Goal: Information Seeking & Learning: Compare options

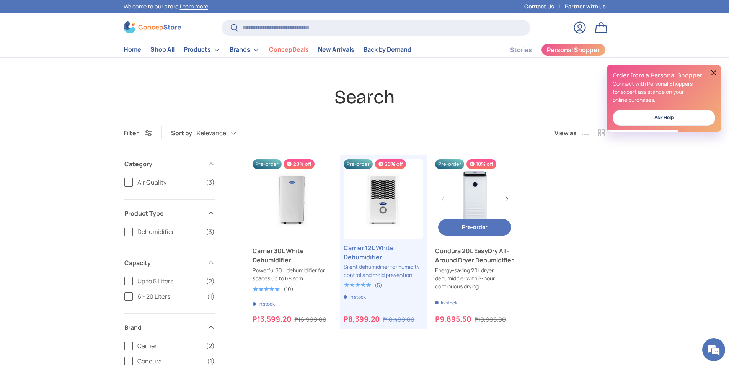
click at [472, 258] on link "Condura 20L EasyDry All-Around Dryer Dehumidifier" at bounding box center [474, 255] width 79 height 18
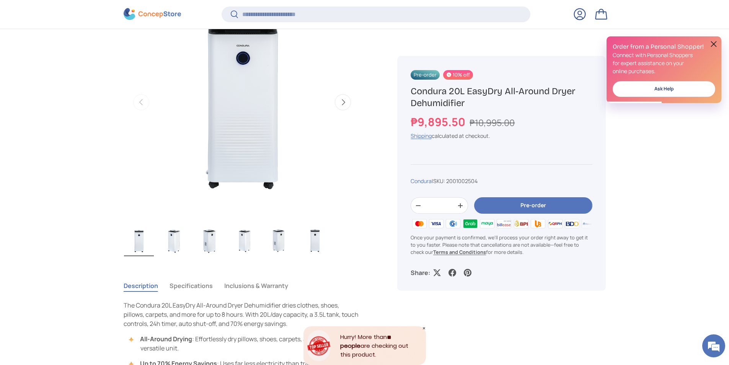
click at [177, 238] on img "Gallery Viewer" at bounding box center [174, 241] width 30 height 31
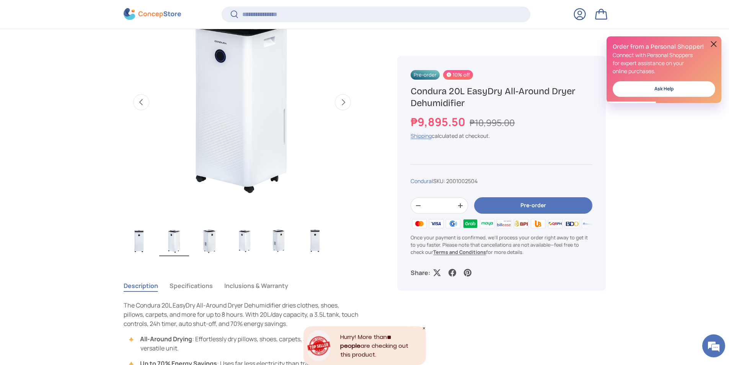
click at [204, 236] on img "Gallery Viewer" at bounding box center [210, 241] width 30 height 31
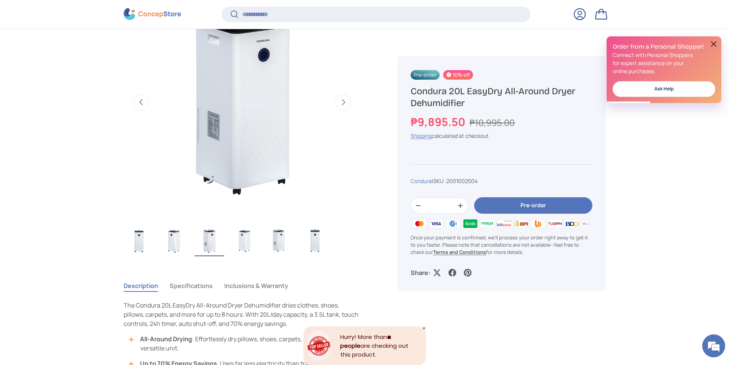
click at [240, 239] on img "Gallery Viewer" at bounding box center [245, 241] width 30 height 31
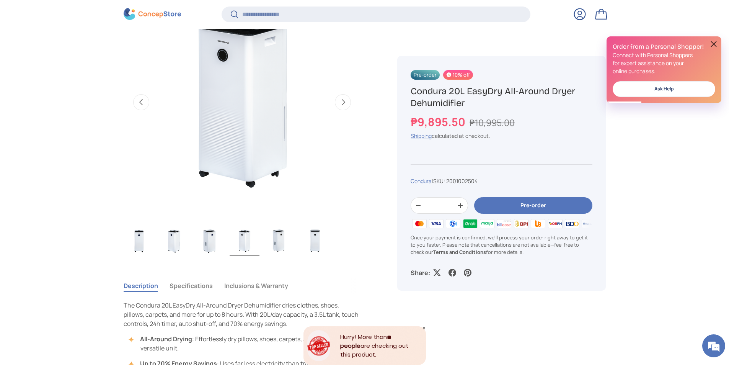
click at [285, 228] on img "Gallery Viewer" at bounding box center [280, 241] width 30 height 31
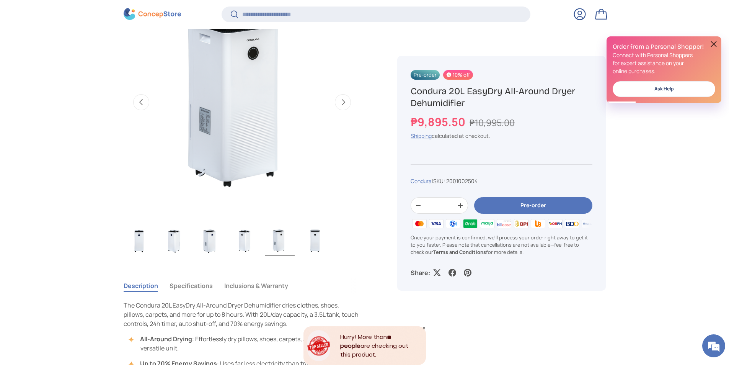
click at [318, 241] on img "Gallery Viewer" at bounding box center [315, 241] width 30 height 31
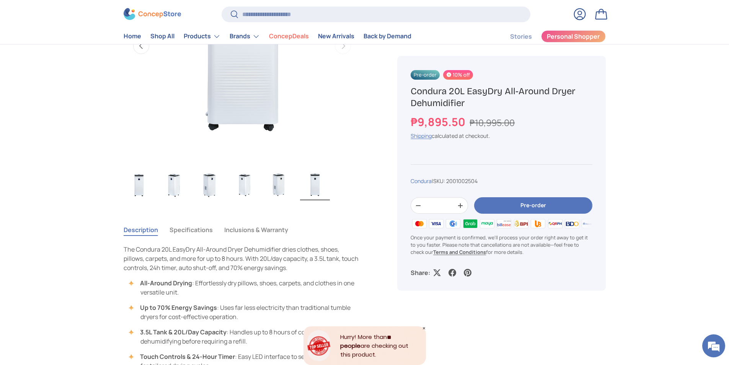
scroll to position [496, 0]
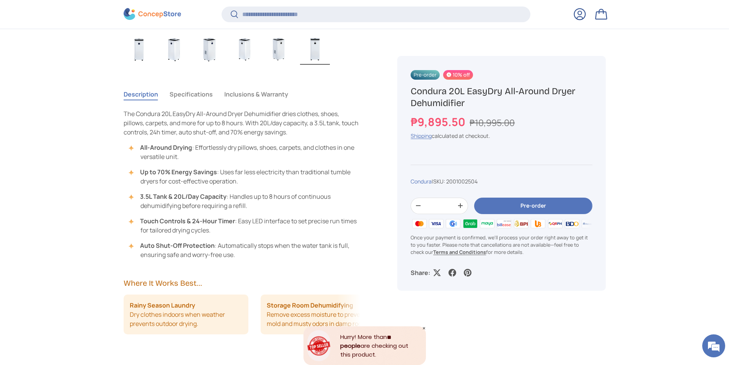
click at [184, 94] on button "Specifications" at bounding box center [191, 94] width 43 height 18
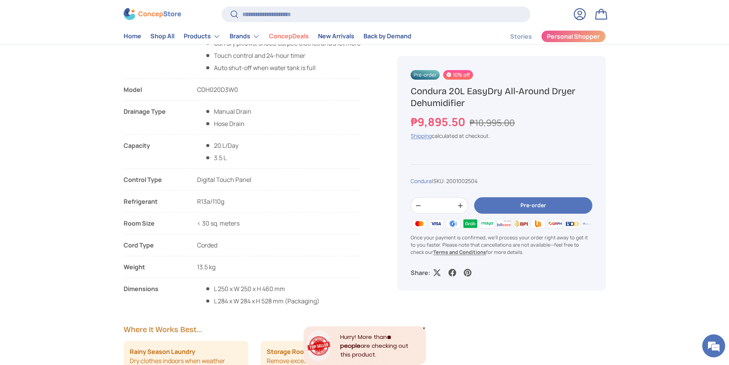
scroll to position [613, 0]
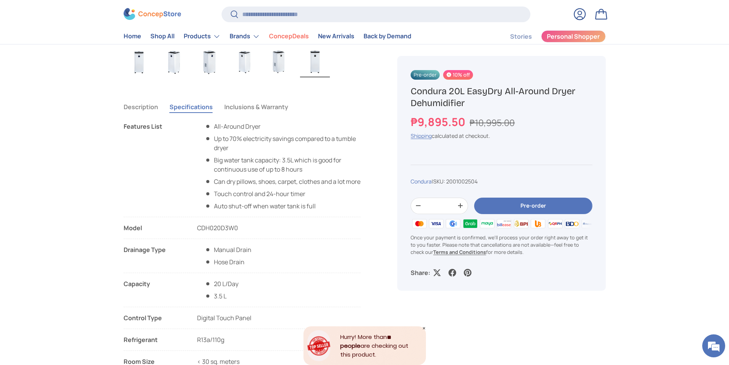
scroll to position [459, 0]
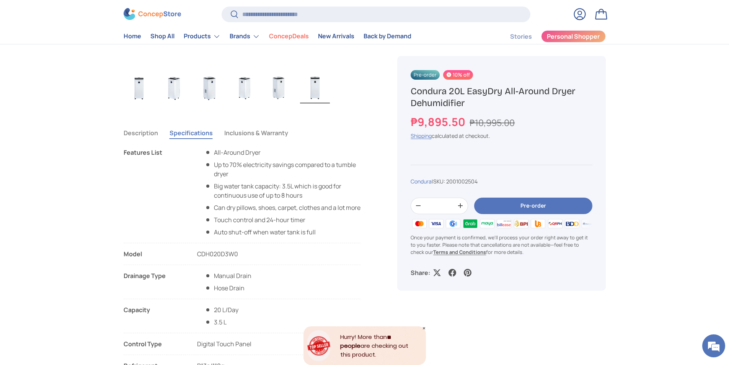
click at [254, 134] on button "Inclusions & Warranty" at bounding box center [256, 133] width 64 height 18
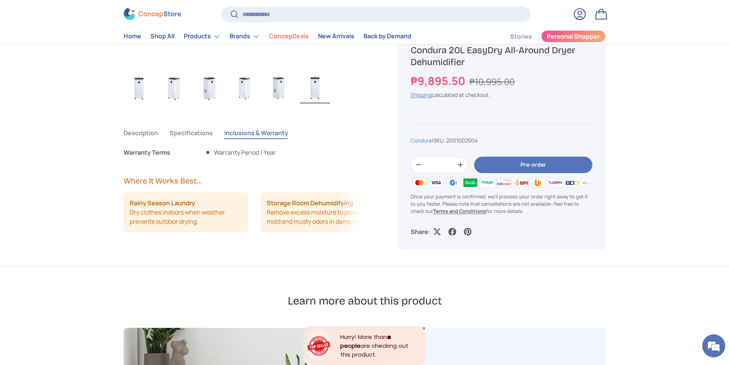
click at [212, 132] on button "Specifications" at bounding box center [191, 133] width 43 height 18
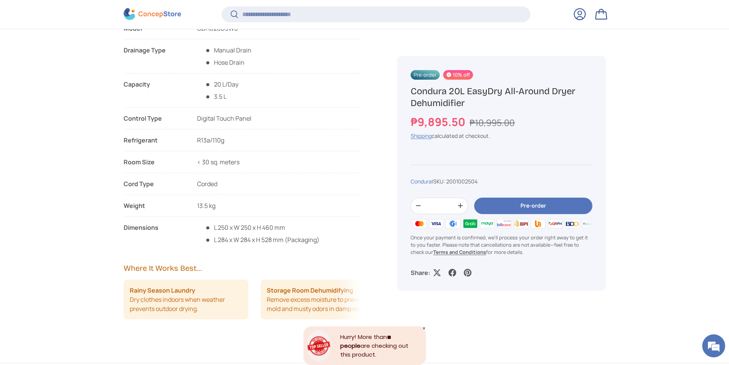
scroll to position [688, 0]
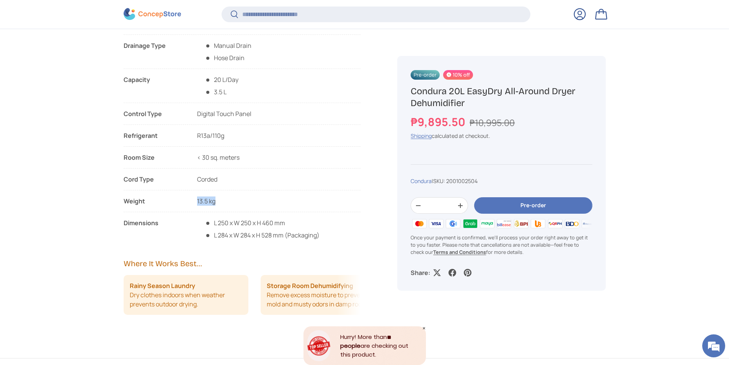
drag, startPoint x: 198, startPoint y: 209, endPoint x: 220, endPoint y: 209, distance: 22.2
click at [220, 209] on li "Weight 13.5 kg" at bounding box center [242, 204] width 237 height 16
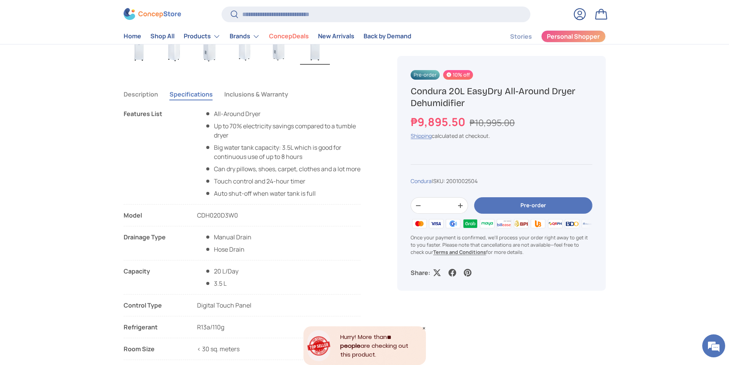
scroll to position [498, 0]
click at [151, 94] on button "Description" at bounding box center [141, 95] width 34 height 18
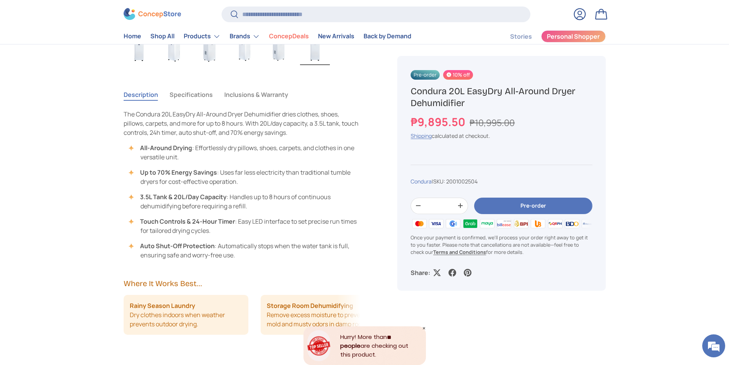
click at [169, 95] on div "Description Specifications Inclusions & Warranty" at bounding box center [242, 95] width 237 height 18
click at [174, 95] on button "Specifications" at bounding box center [191, 95] width 43 height 18
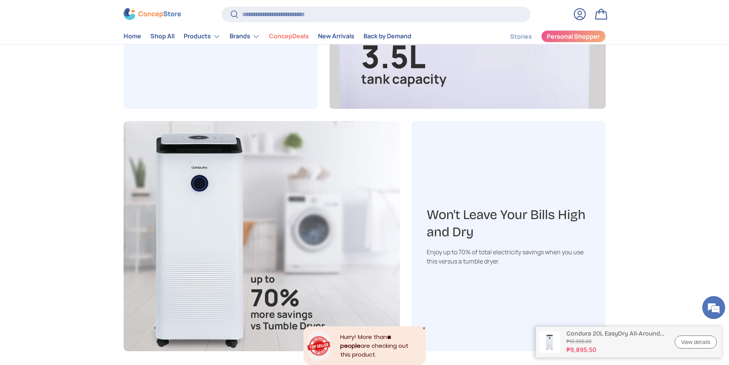
scroll to position [1607, 0]
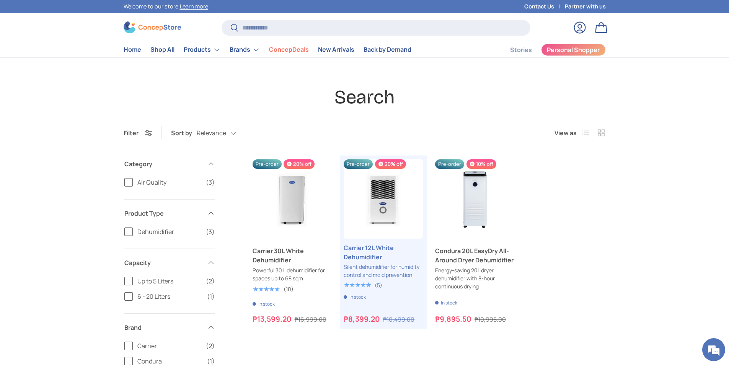
click at [634, 254] on div "Search Filter Filter & Sort Sort by Relevance Relevance Price, low to high Pric…" at bounding box center [364, 304] width 729 height 438
click at [371, 262] on link "Carrier 12L White Dehumidifier" at bounding box center [383, 252] width 79 height 18
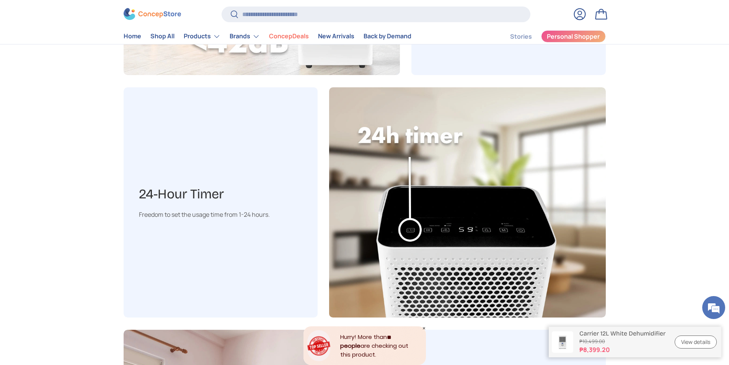
scroll to position [958, 0]
